Goal: Book appointment/travel/reservation

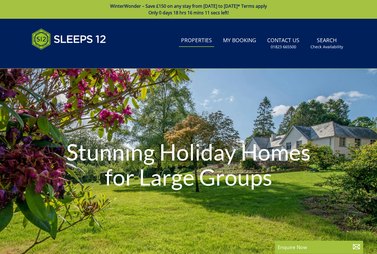
select select
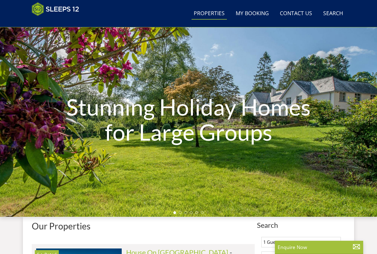
scroll to position [22, 0]
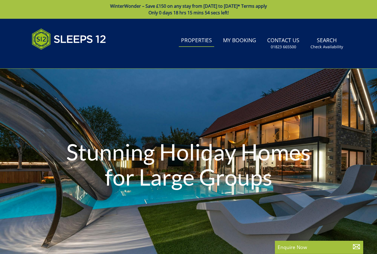
select select
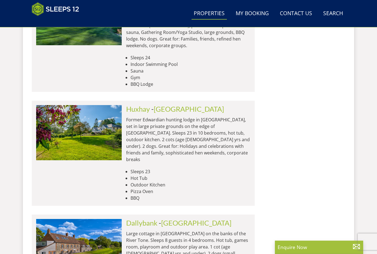
scroll to position [2277, 0]
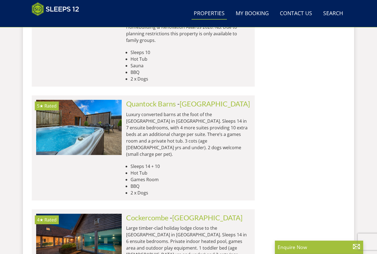
scroll to position [6589, 0]
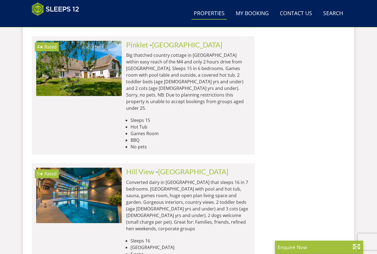
scroll to position [8122, 0]
